Goal: Task Accomplishment & Management: Manage account settings

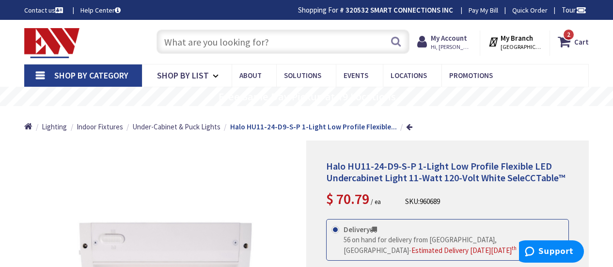
click at [180, 39] on input "text" at bounding box center [283, 42] width 253 height 24
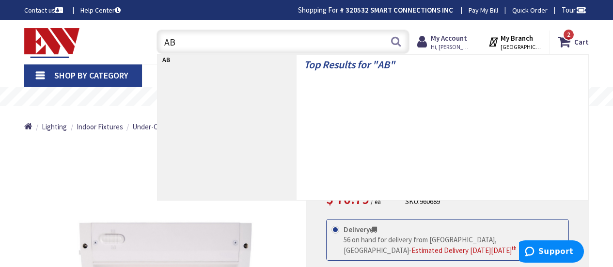
type input "A"
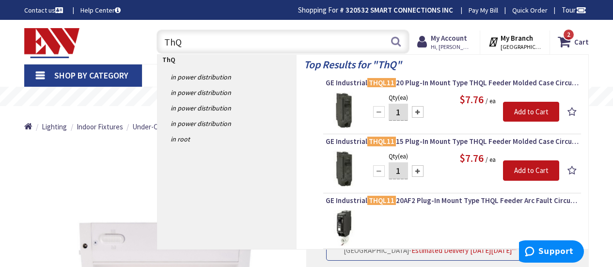
click at [214, 28] on div "ThQ ThQ Search" at bounding box center [281, 41] width 258 height 31
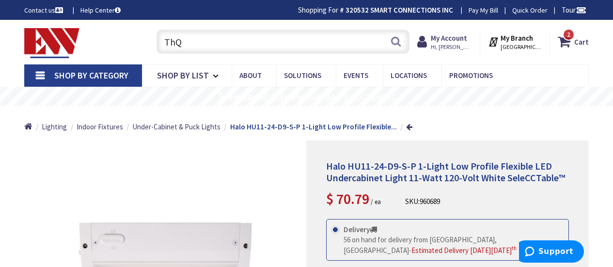
click at [202, 52] on input "ThQ" at bounding box center [283, 42] width 253 height 24
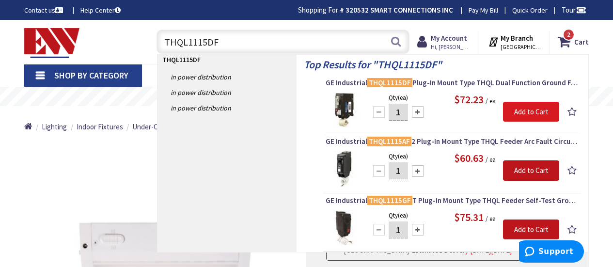
type input "THQL1115DF"
click at [532, 114] on input "Add to Cart" at bounding box center [531, 112] width 56 height 20
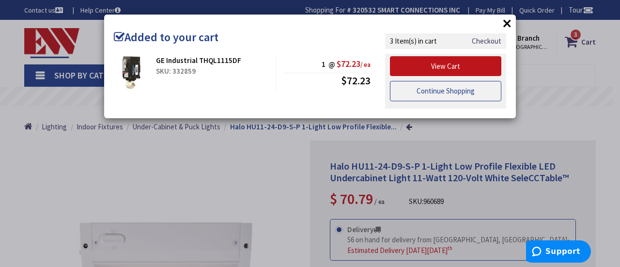
click at [500, 96] on link "Continue Shopping" at bounding box center [445, 91] width 111 height 20
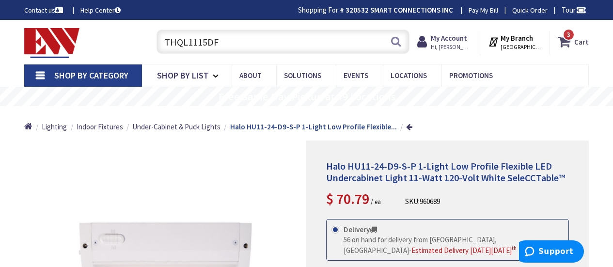
click at [581, 46] on strong "Cart" at bounding box center [581, 41] width 15 height 17
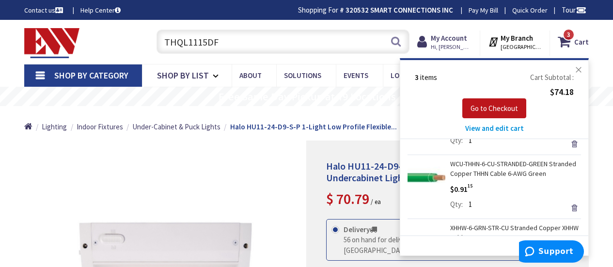
scroll to position [70, 0]
click at [52, 48] on img at bounding box center [51, 43] width 55 height 30
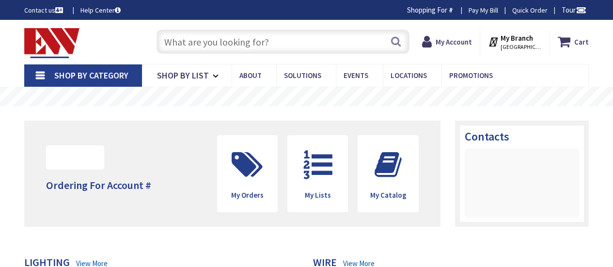
type input "[PERSON_NAME][GEOGRAPHIC_DATA][PERSON_NAME], [GEOGRAPHIC_DATA]"
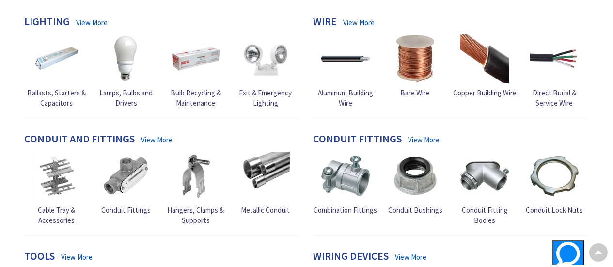
scroll to position [306, 0]
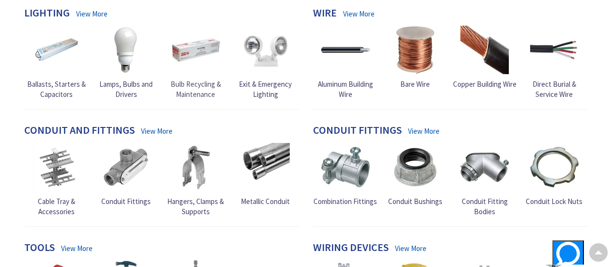
click at [211, 78] on link "Bulb Recycling & Maintenance" at bounding box center [195, 63] width 65 height 74
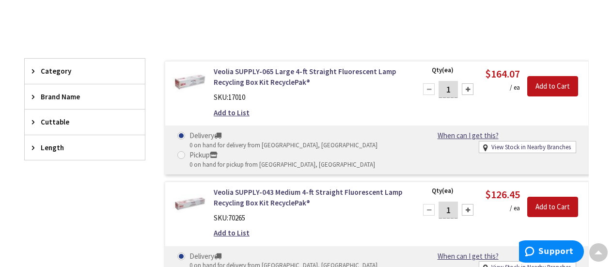
scroll to position [247, 0]
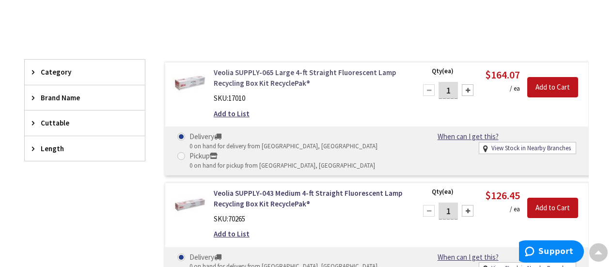
click at [256, 79] on link "Veolia SUPPLY-065 Large 4-ft Straight Fluorescent Lamp Recycling Box Kit Recycl…" at bounding box center [309, 77] width 191 height 21
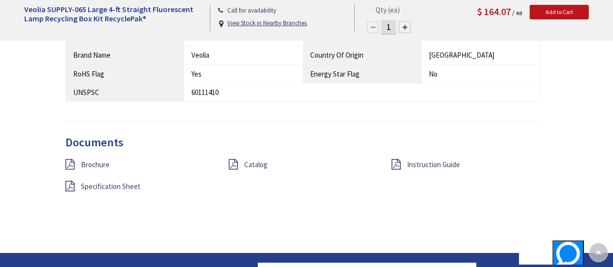
scroll to position [626, 0]
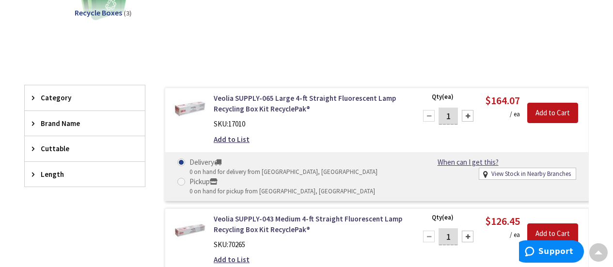
scroll to position [226, 0]
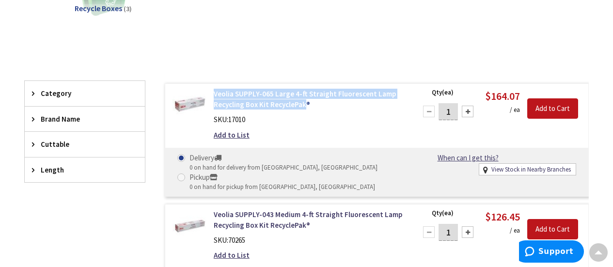
drag, startPoint x: 213, startPoint y: 89, endPoint x: 303, endPoint y: 107, distance: 92.4
click at [303, 107] on div "Veolia SUPPLY-065 Large 4-ft Straight Fluorescent Lamp Recycling Box Kit Recycl…" at bounding box center [308, 117] width 205 height 56
copy link "Veolia SUPPLY-065 Large 4-ft Straight Fluorescent Lamp Recycling Box Kit Recycl…"
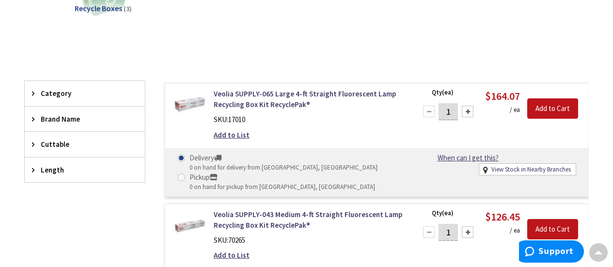
click at [306, 52] on div "View Subcategories Recycle Boxes (3) Clear all No Products Found We found a par…" at bounding box center [306, 193] width 565 height 484
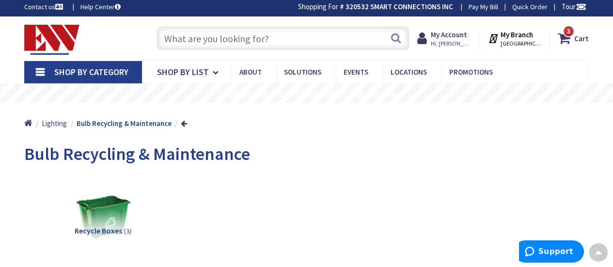
scroll to position [0, 0]
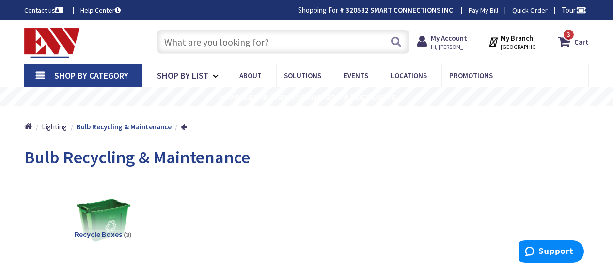
click at [55, 34] on img at bounding box center [51, 43] width 55 height 30
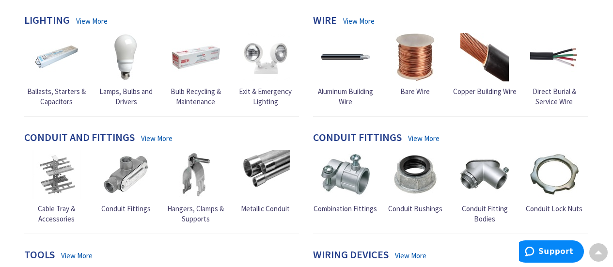
scroll to position [299, 0]
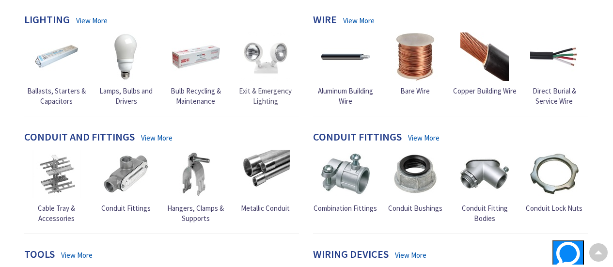
click at [277, 47] on img at bounding box center [265, 56] width 48 height 48
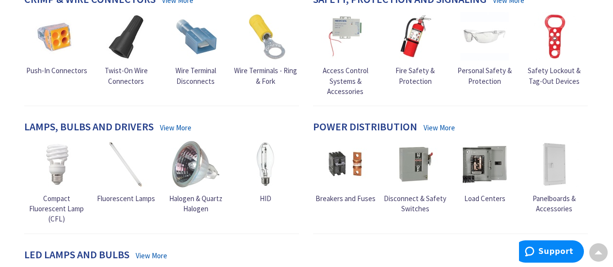
scroll to position [661, 0]
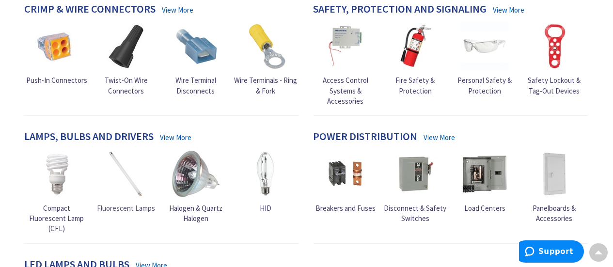
click at [128, 150] on img at bounding box center [126, 174] width 48 height 48
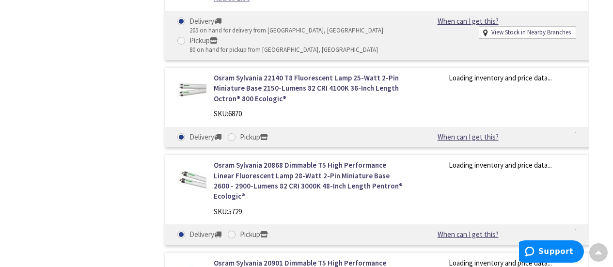
scroll to position [906, 0]
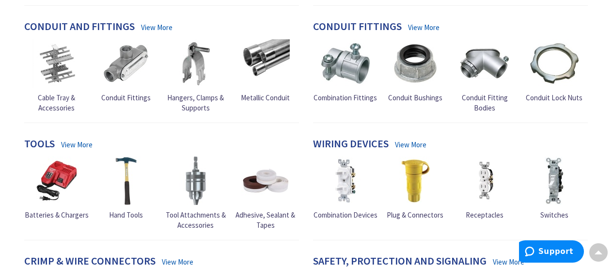
scroll to position [409, 0]
click at [281, 138] on div "Tools View More Batteries & Chargers Hand Tools" at bounding box center [161, 189] width 289 height 103
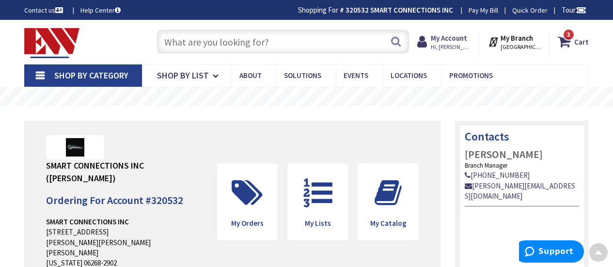
scroll to position [3, 0]
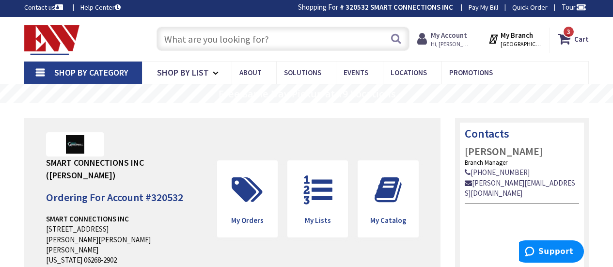
click at [431, 38] on icon at bounding box center [424, 38] width 14 height 17
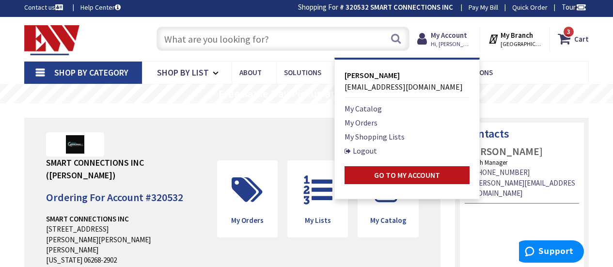
drag, startPoint x: 531, startPoint y: 92, endPoint x: 545, endPoint y: 69, distance: 26.8
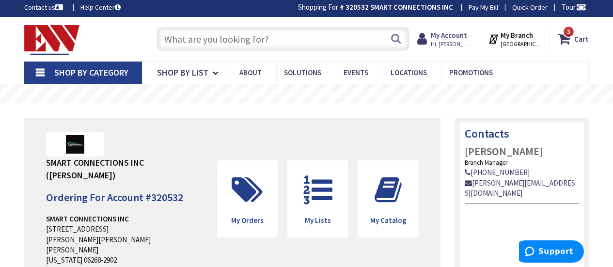
click at [595, 47] on div "3 3 items Cart My Cart 3 Close 3 items Cart Subtotal $74.18 Go to Checkout" at bounding box center [523, 38] width 145 height 30
click at [582, 42] on strong "Cart" at bounding box center [581, 38] width 15 height 17
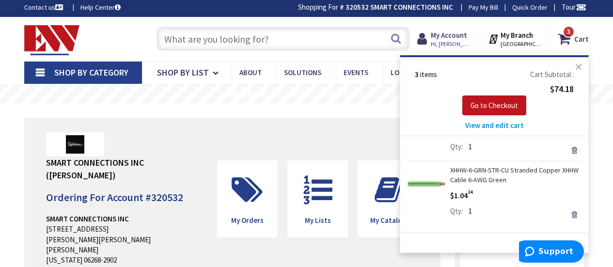
scroll to position [0, 0]
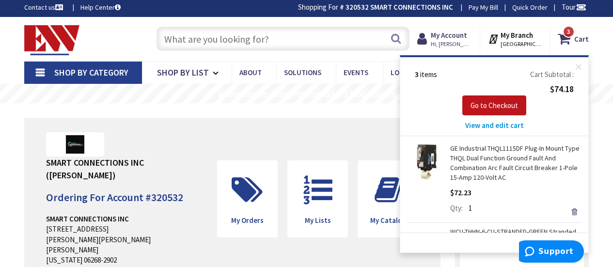
click at [125, 29] on div "Toggle Nav" at bounding box center [80, 39] width 127 height 32
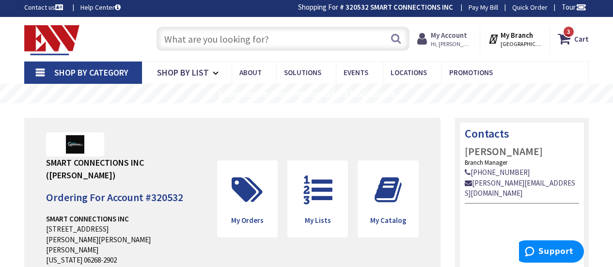
click at [453, 39] on strong "My Account" at bounding box center [449, 35] width 36 height 9
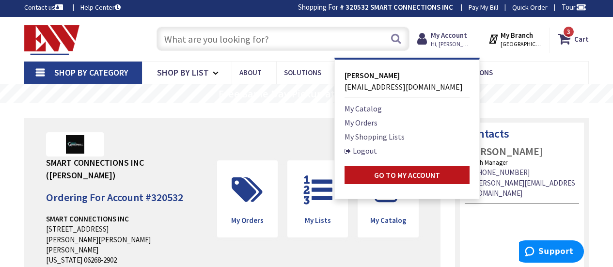
click at [380, 132] on link "My Shopping Lists" at bounding box center [375, 137] width 60 height 12
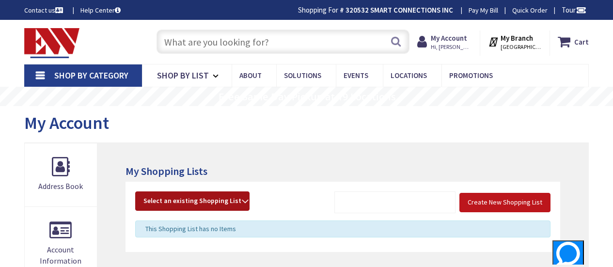
click at [208, 202] on span "Select an existing Shopping List" at bounding box center [192, 200] width 98 height 9
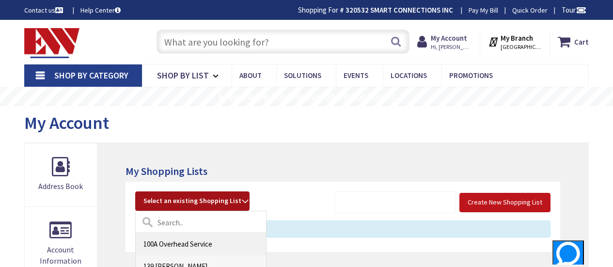
click at [203, 236] on link "100A Overhead Service" at bounding box center [201, 244] width 130 height 22
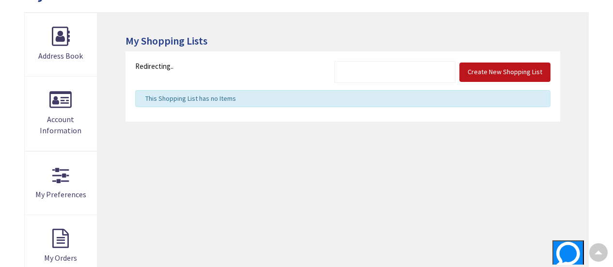
scroll to position [139, 0]
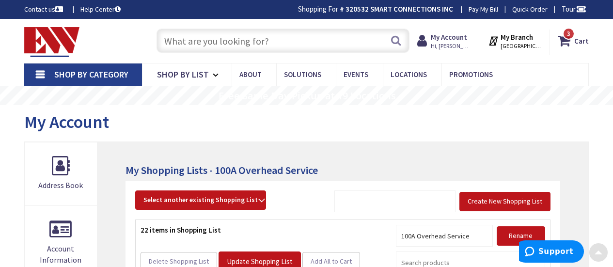
scroll to position [0, 0]
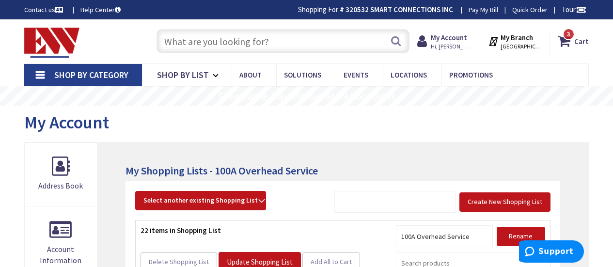
click at [271, 206] on div "Create New Shopping List Select another existing Shopping List 100A Overhead Se…" at bounding box center [342, 205] width 415 height 29
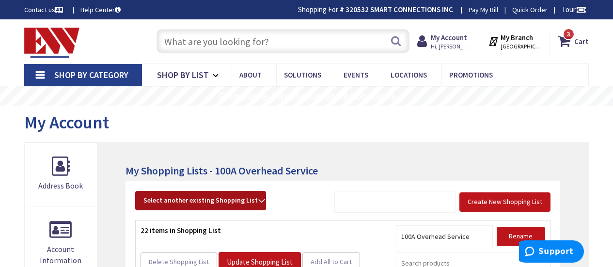
click at [256, 202] on strong "Select another existing Shopping List" at bounding box center [200, 201] width 114 height 12
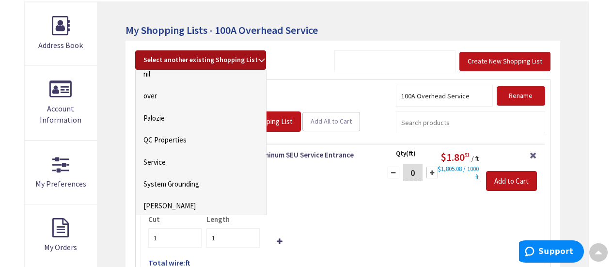
scroll to position [954, 0]
click at [216, 163] on link "Service" at bounding box center [201, 162] width 130 height 22
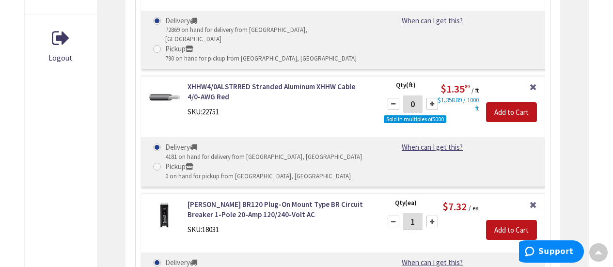
scroll to position [533, 0]
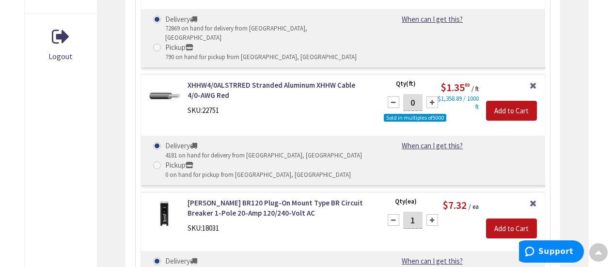
click at [361, 141] on div "Delivery 4181 on hand for delivery from Middletown, CT Pickup 0 on hand for pic…" at bounding box center [261, 160] width 230 height 39
click at [346, 141] on div "Delivery 4181 on hand for delivery from Middletown, CT Pickup 0 on hand for pic…" at bounding box center [261, 160] width 230 height 39
click at [365, 141] on div "Delivery 4181 on hand for delivery from Middletown, CT Pickup 0 on hand for pic…" at bounding box center [261, 160] width 230 height 39
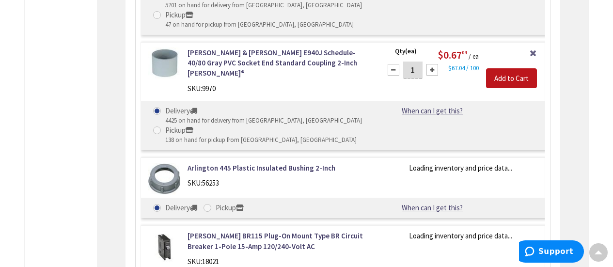
scroll to position [808, 0]
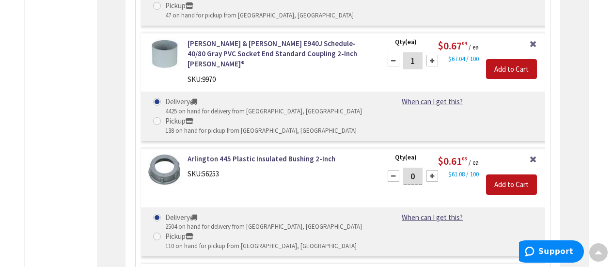
click at [365, 127] on div "XHHW-4/0-BLK-STR-AL Stranded Aluminum XHHW Cable 4/0-AWG Black SKU: CW284 Remov…" at bounding box center [343, 98] width 405 height 1247
click at [364, 154] on link "Arlington 445 Plastic Insulated Bushing 2-Inch" at bounding box center [279, 159] width 182 height 10
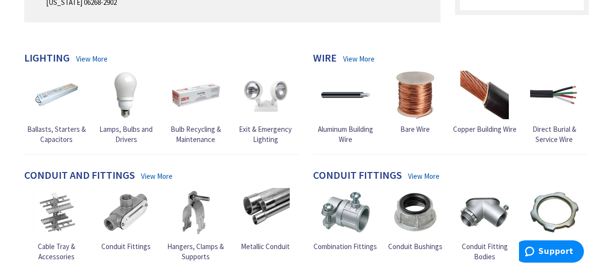
scroll to position [307, 0]
